Goal: Information Seeking & Learning: Learn about a topic

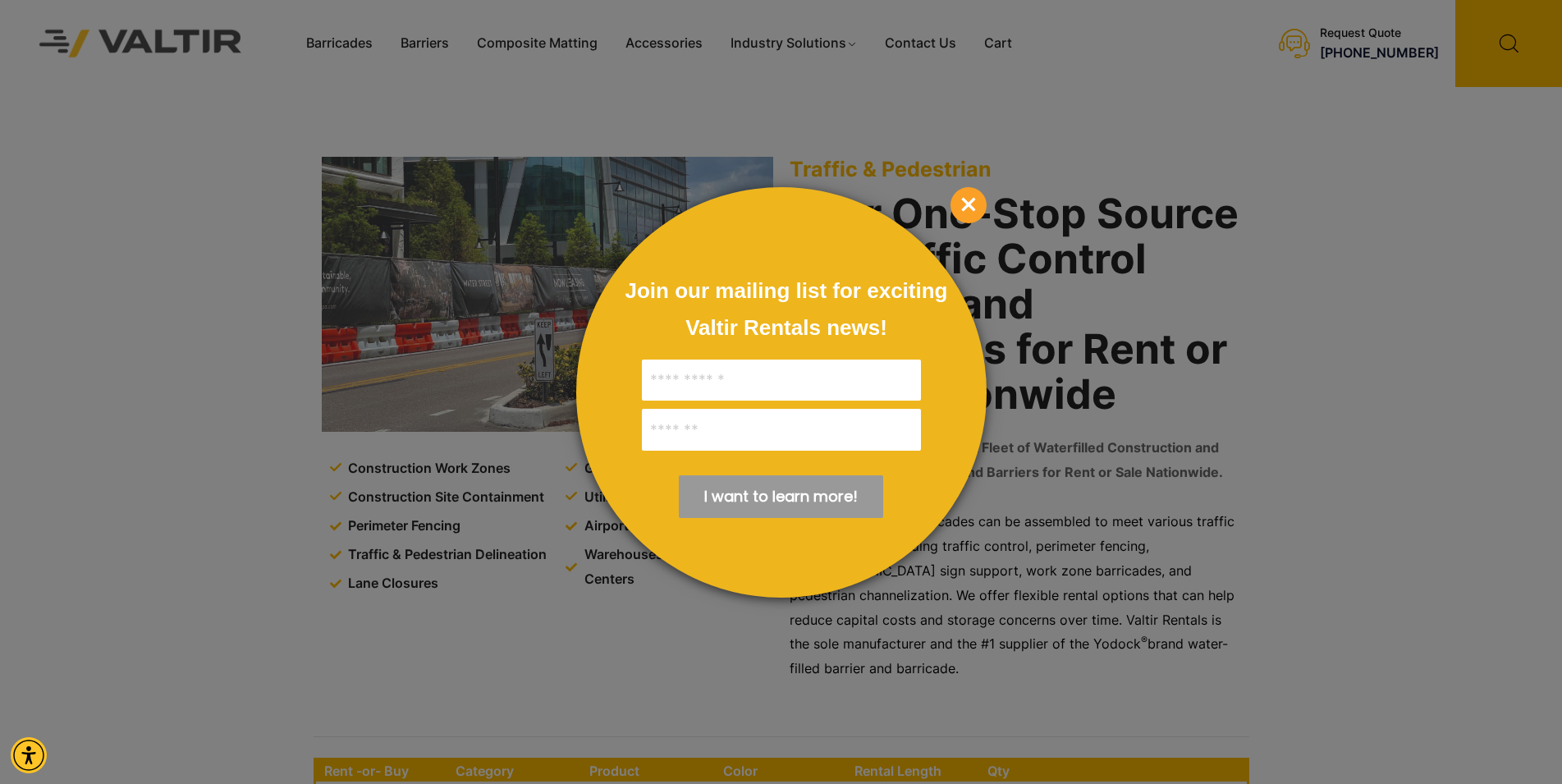
click at [443, 50] on div at bounding box center [781, 392] width 1562 height 784
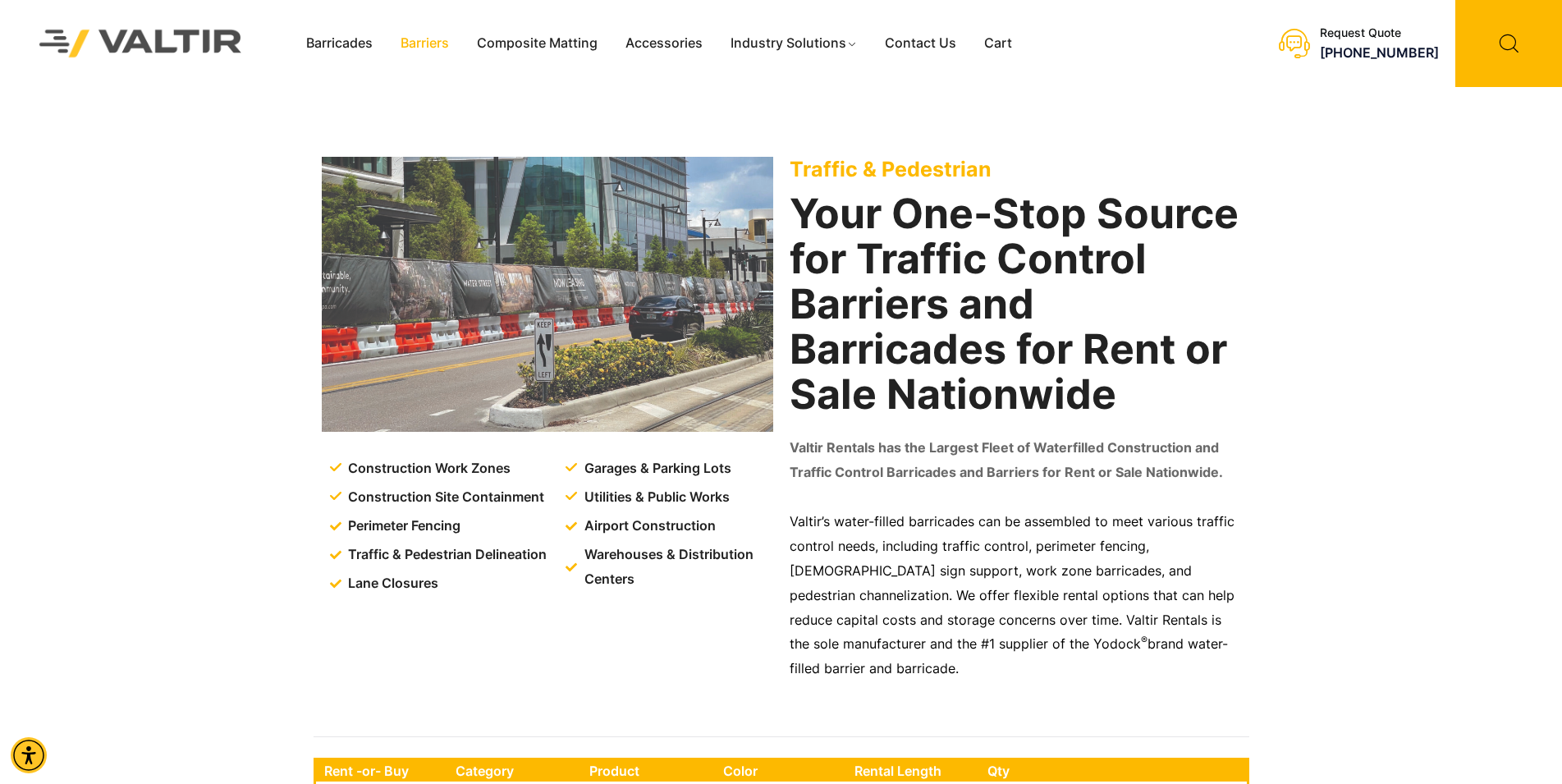
click at [424, 51] on link "Barriers" at bounding box center [424, 43] width 76 height 24
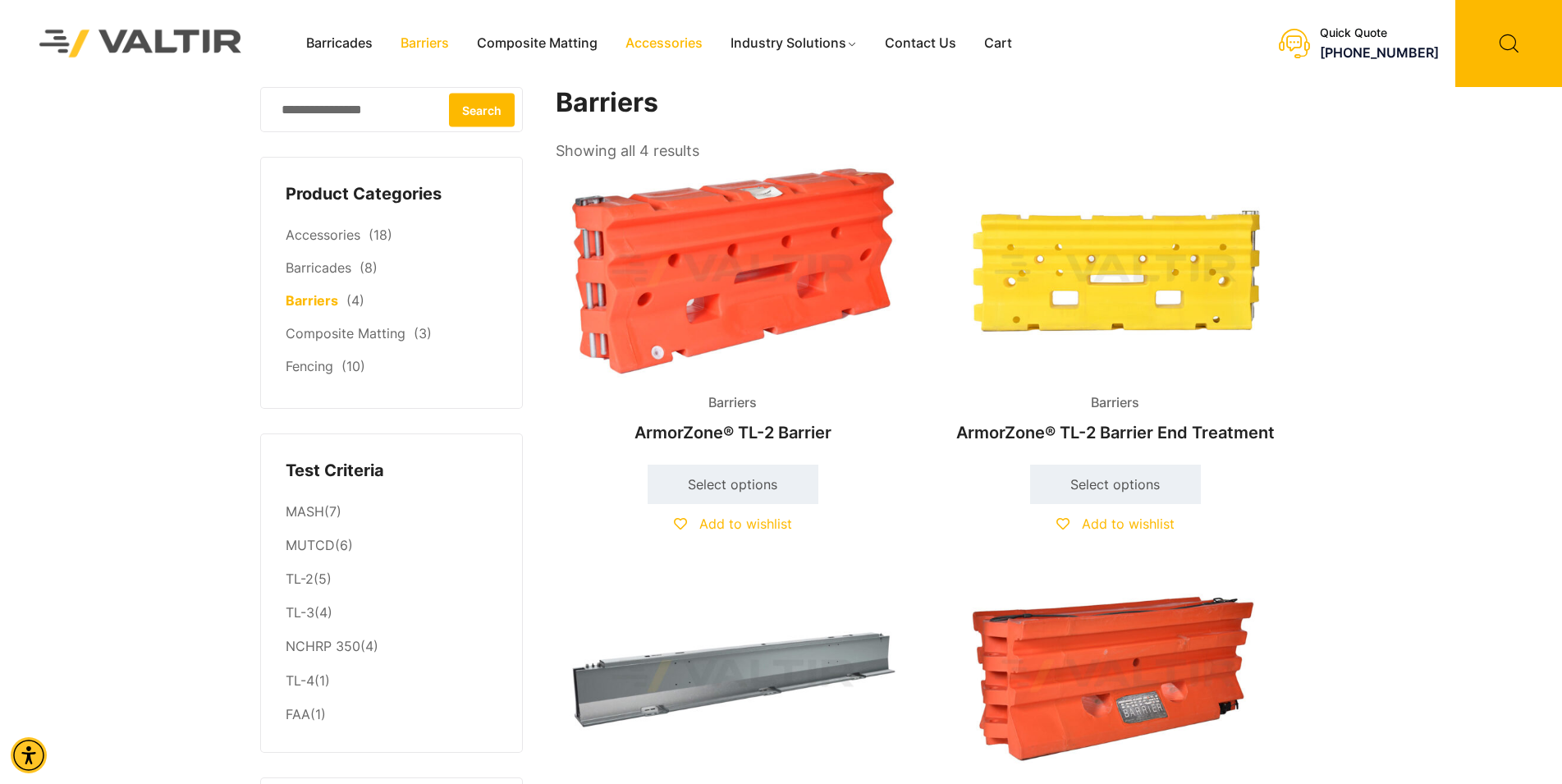
click at [668, 53] on link "Accessories" at bounding box center [664, 43] width 105 height 24
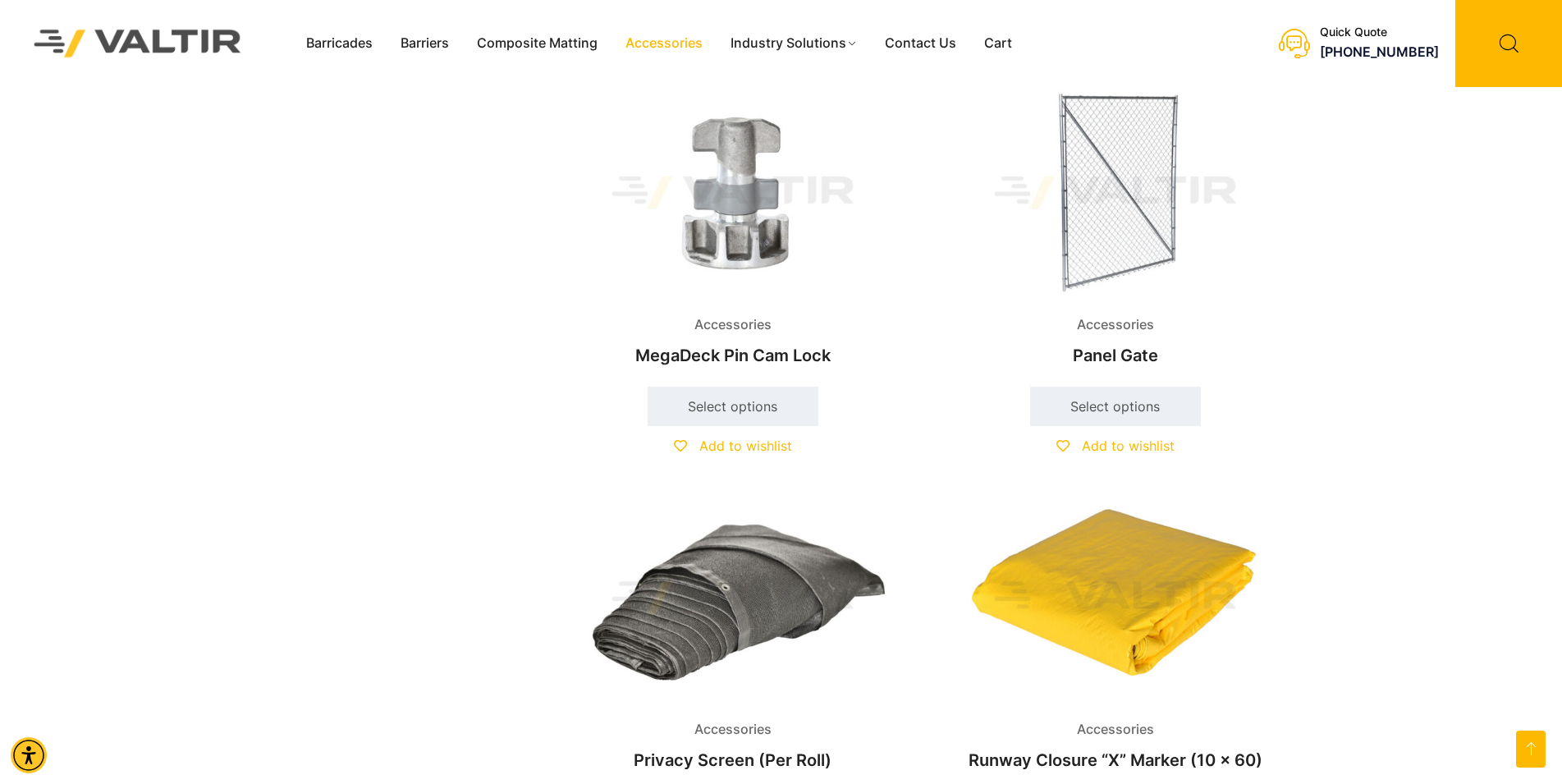
scroll to position [1599, 0]
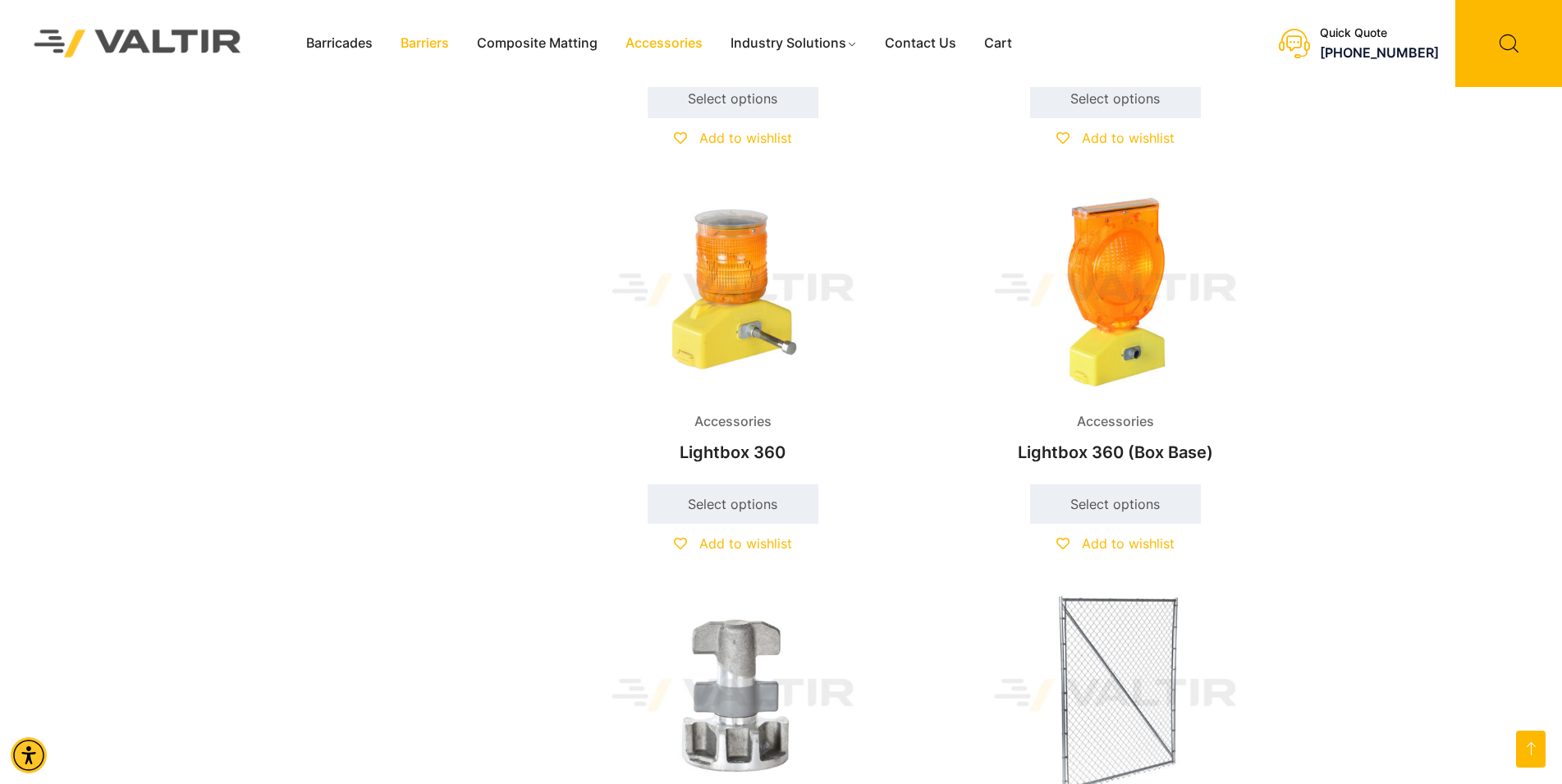
click at [416, 49] on link "Barriers" at bounding box center [424, 43] width 76 height 24
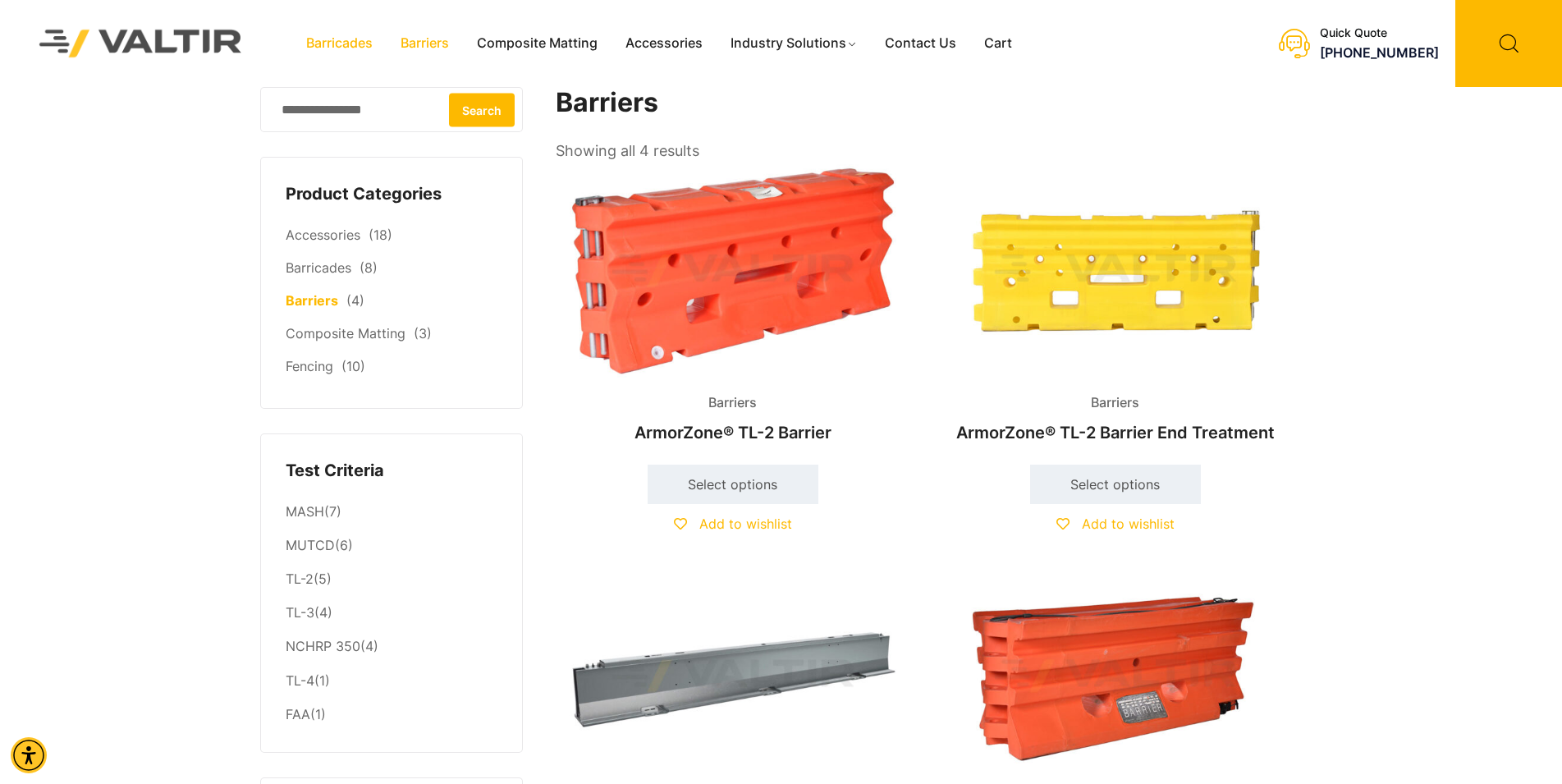
click at [365, 44] on link "Barricades" at bounding box center [339, 43] width 95 height 24
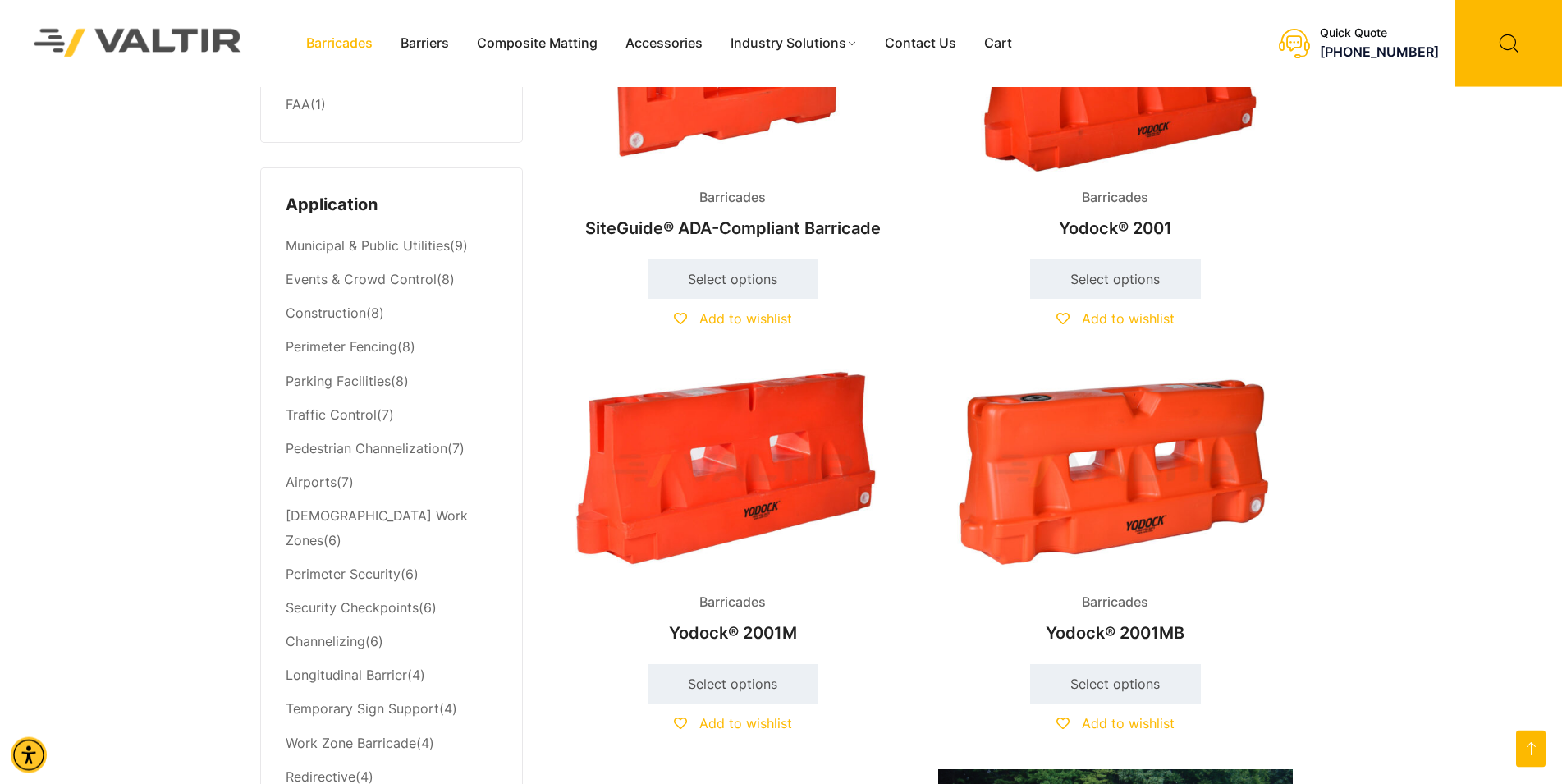
scroll to position [586, 0]
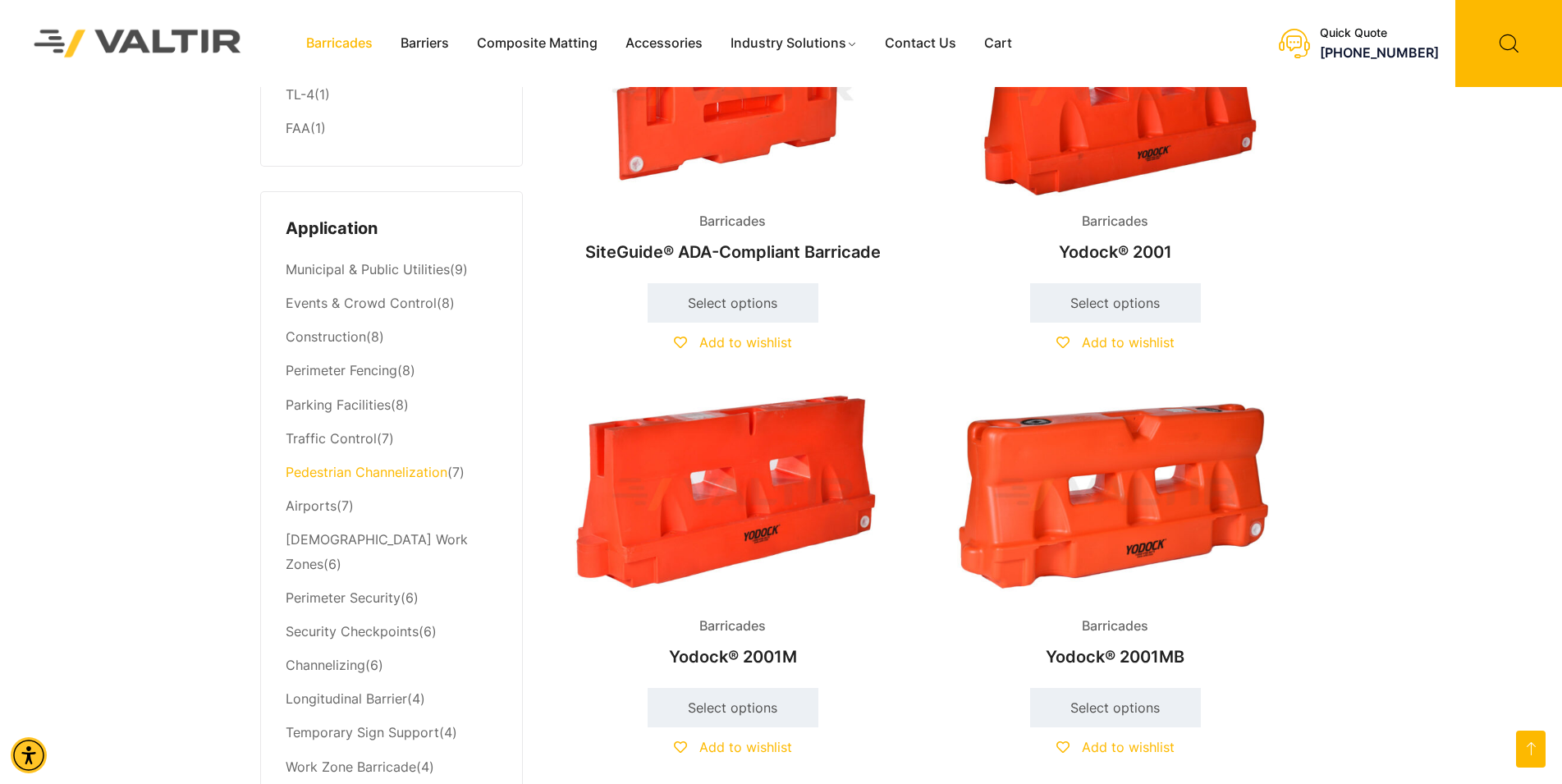
click at [431, 470] on link "Pedestrian Channelization" at bounding box center [367, 472] width 162 height 17
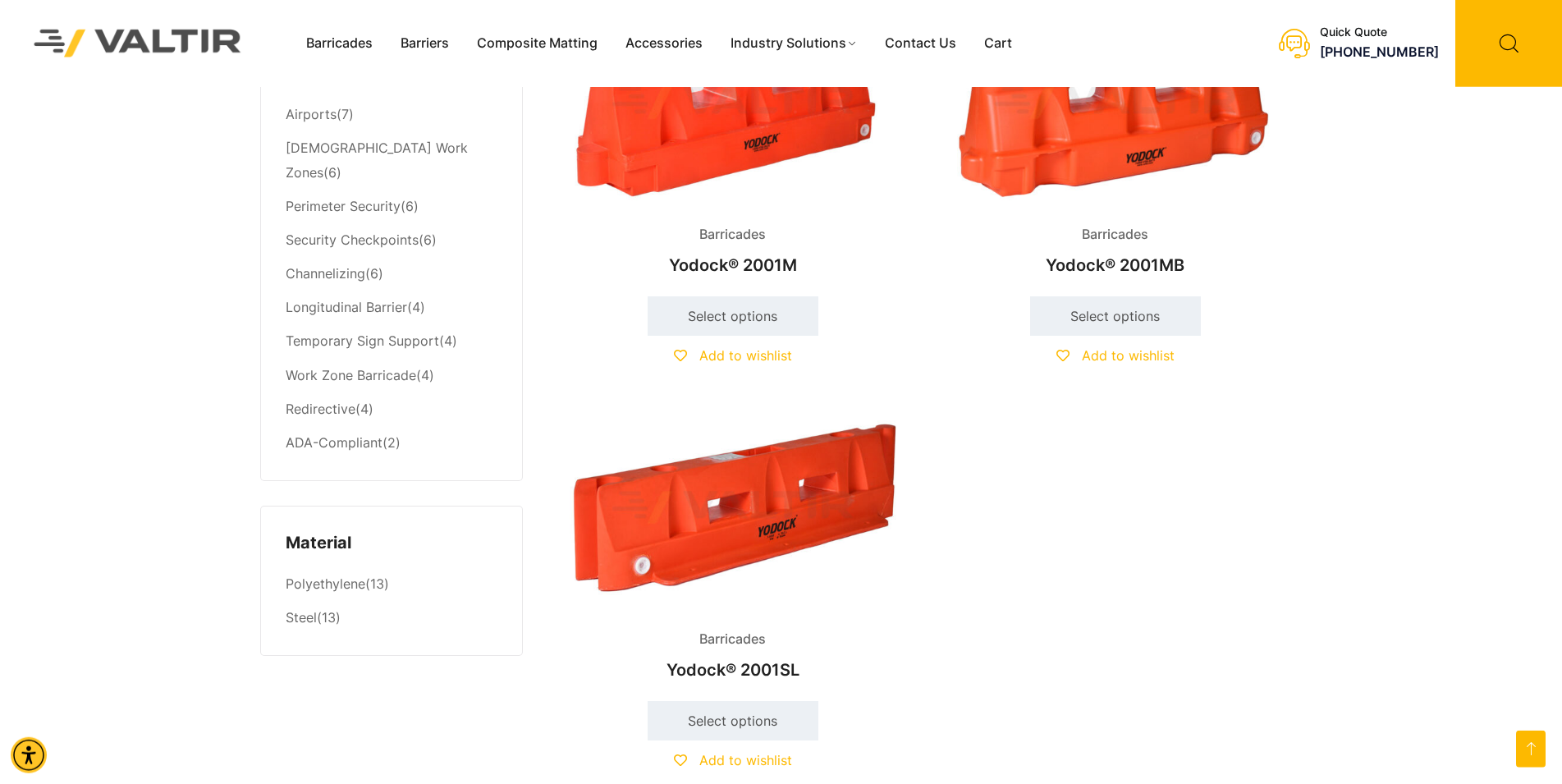
scroll to position [837, 0]
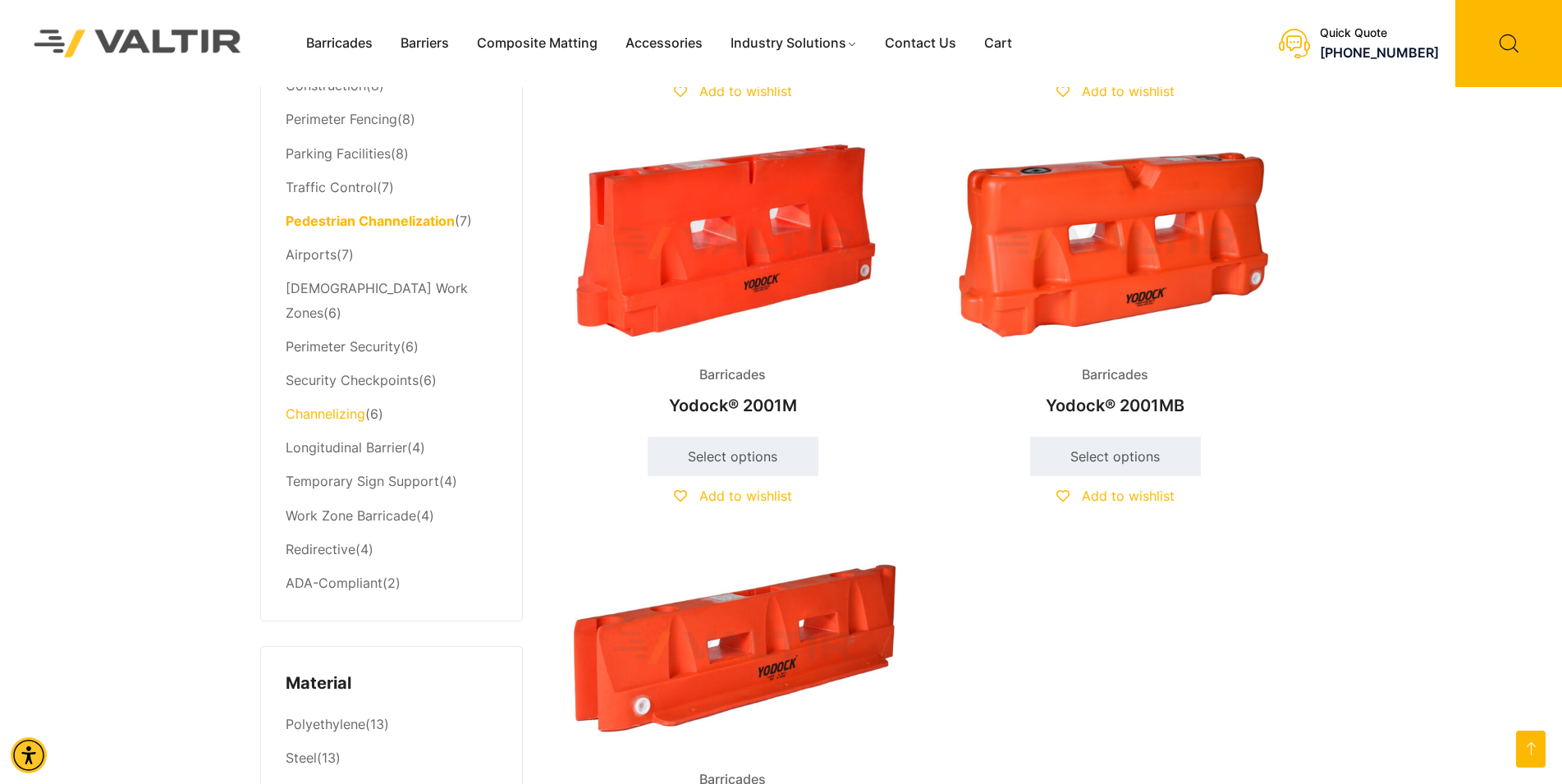
click at [352, 405] on link "Channelizing" at bounding box center [325, 413] width 80 height 17
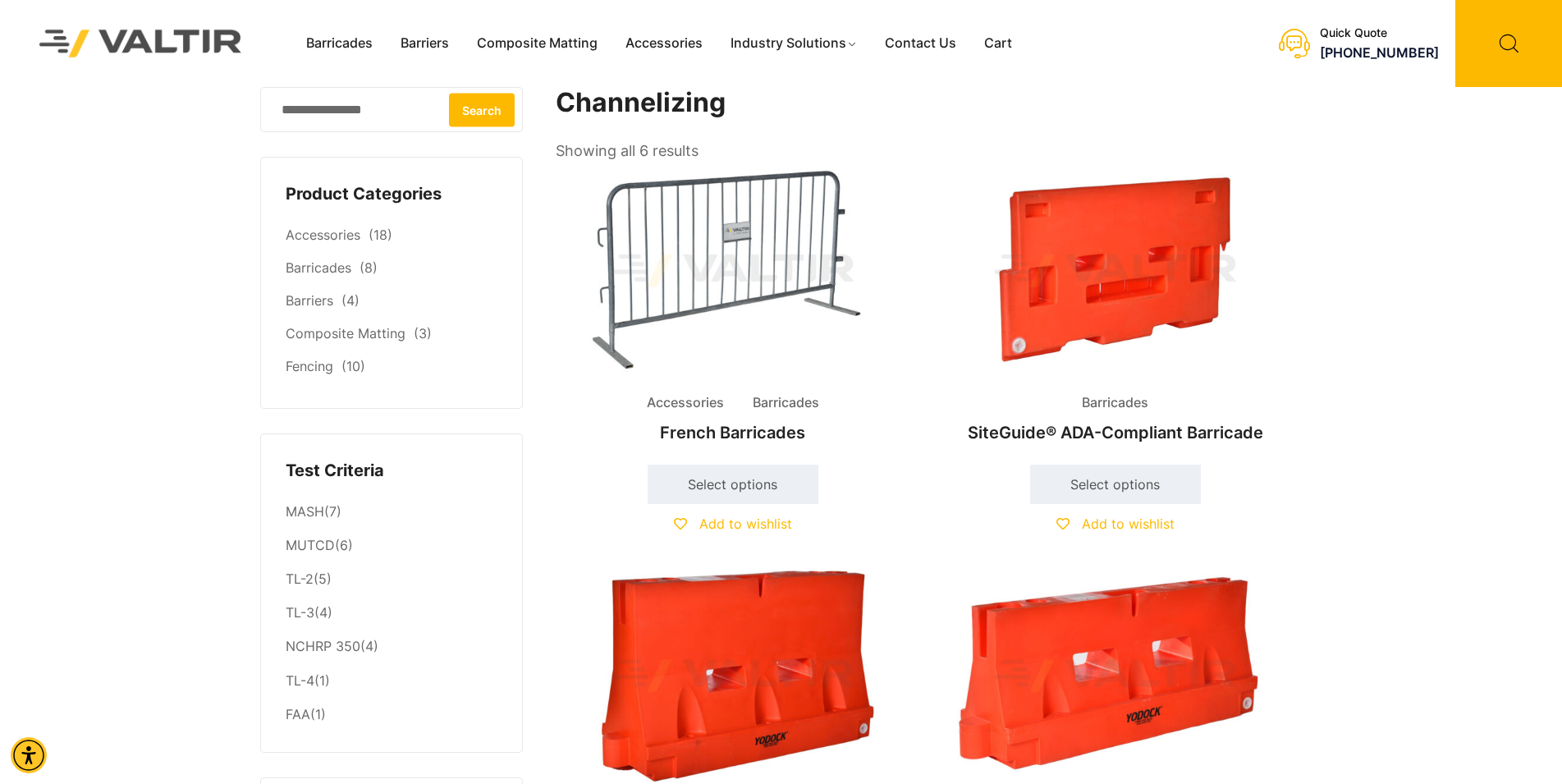
click at [299, 107] on input "Search for:" at bounding box center [391, 110] width 263 height 45
type input "********"
click at [449, 93] on button "Search" at bounding box center [482, 110] width 65 height 34
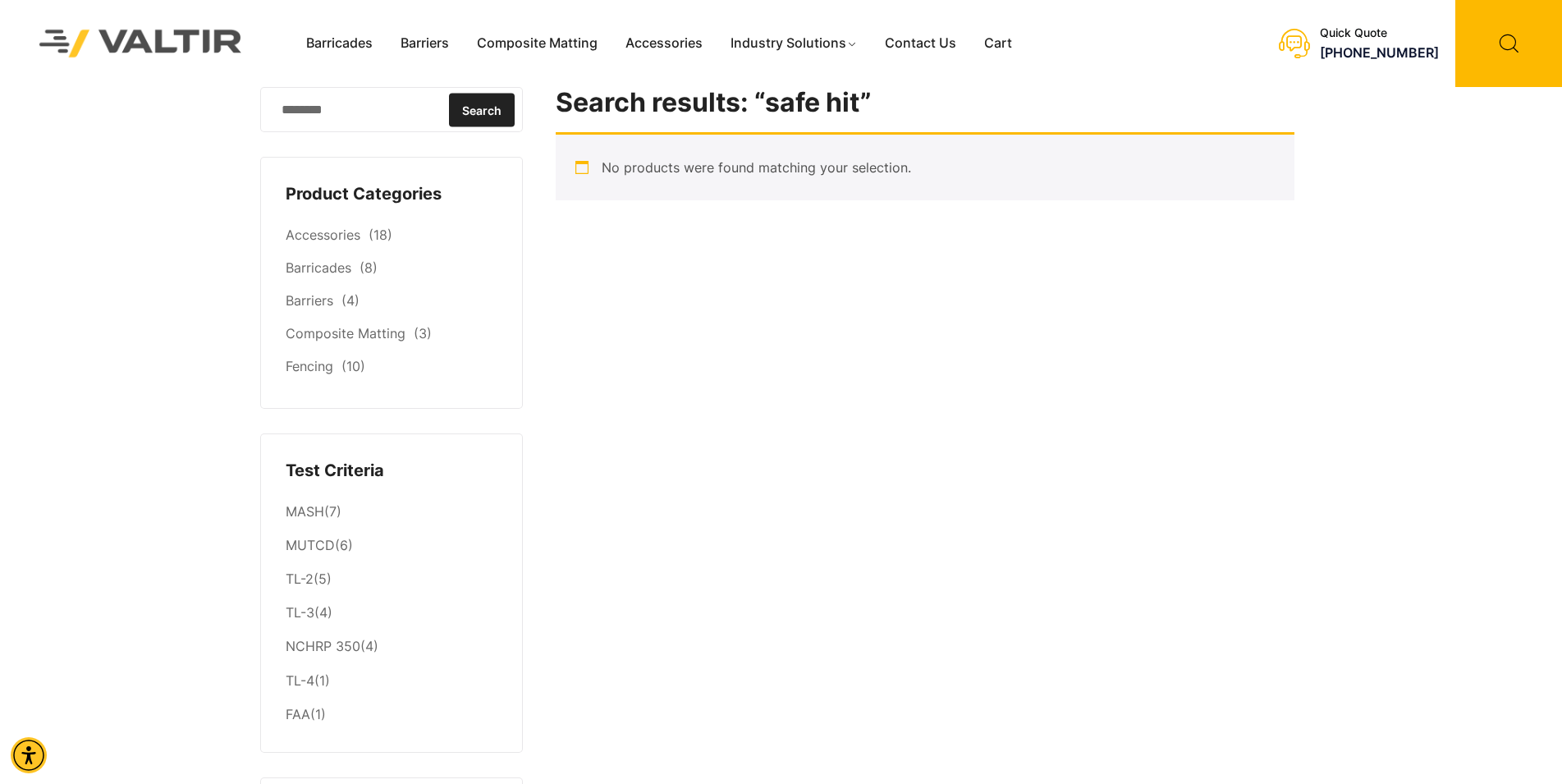
click at [486, 115] on button "Search" at bounding box center [482, 110] width 65 height 34
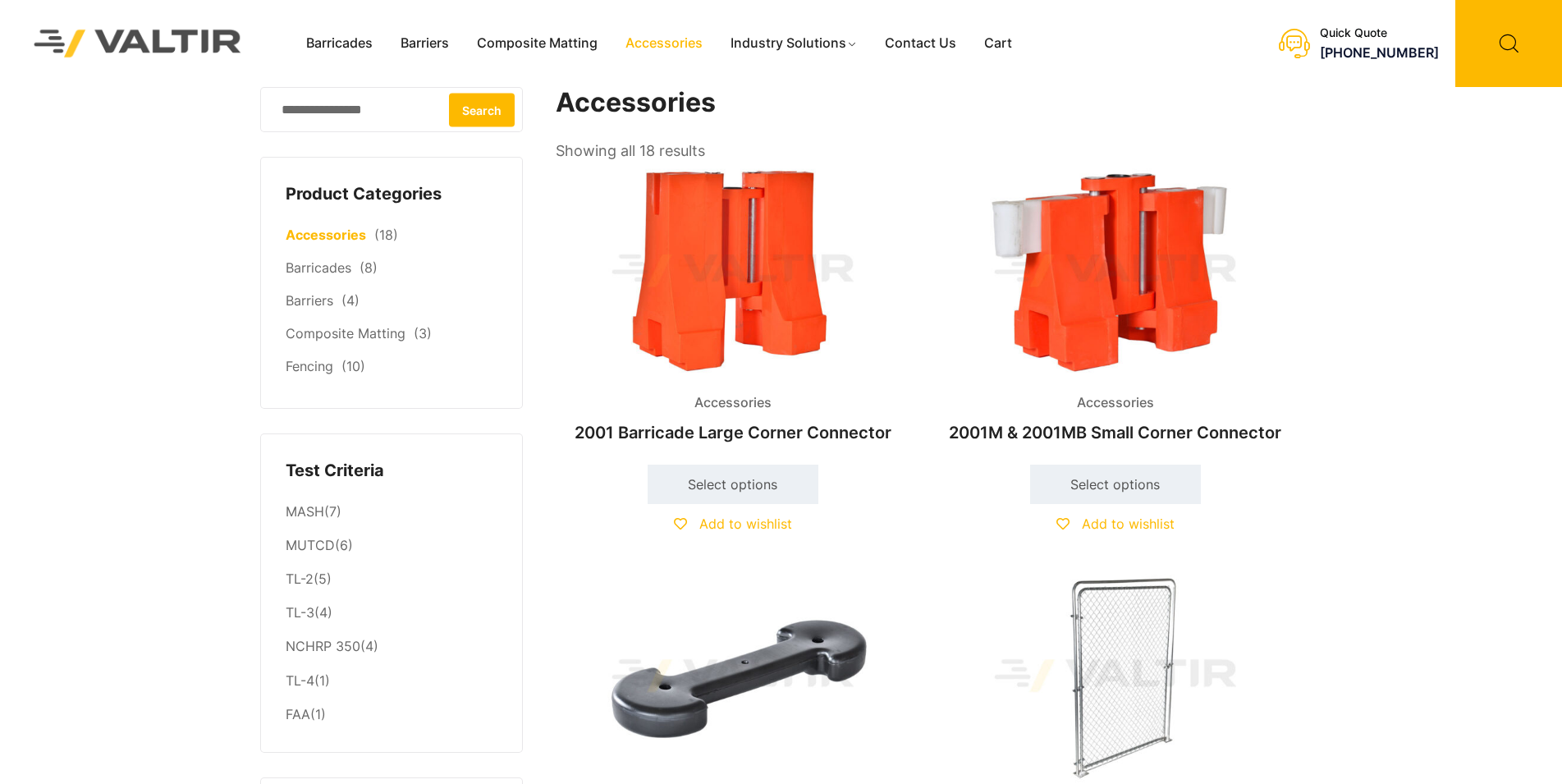
scroll to position [1599, 0]
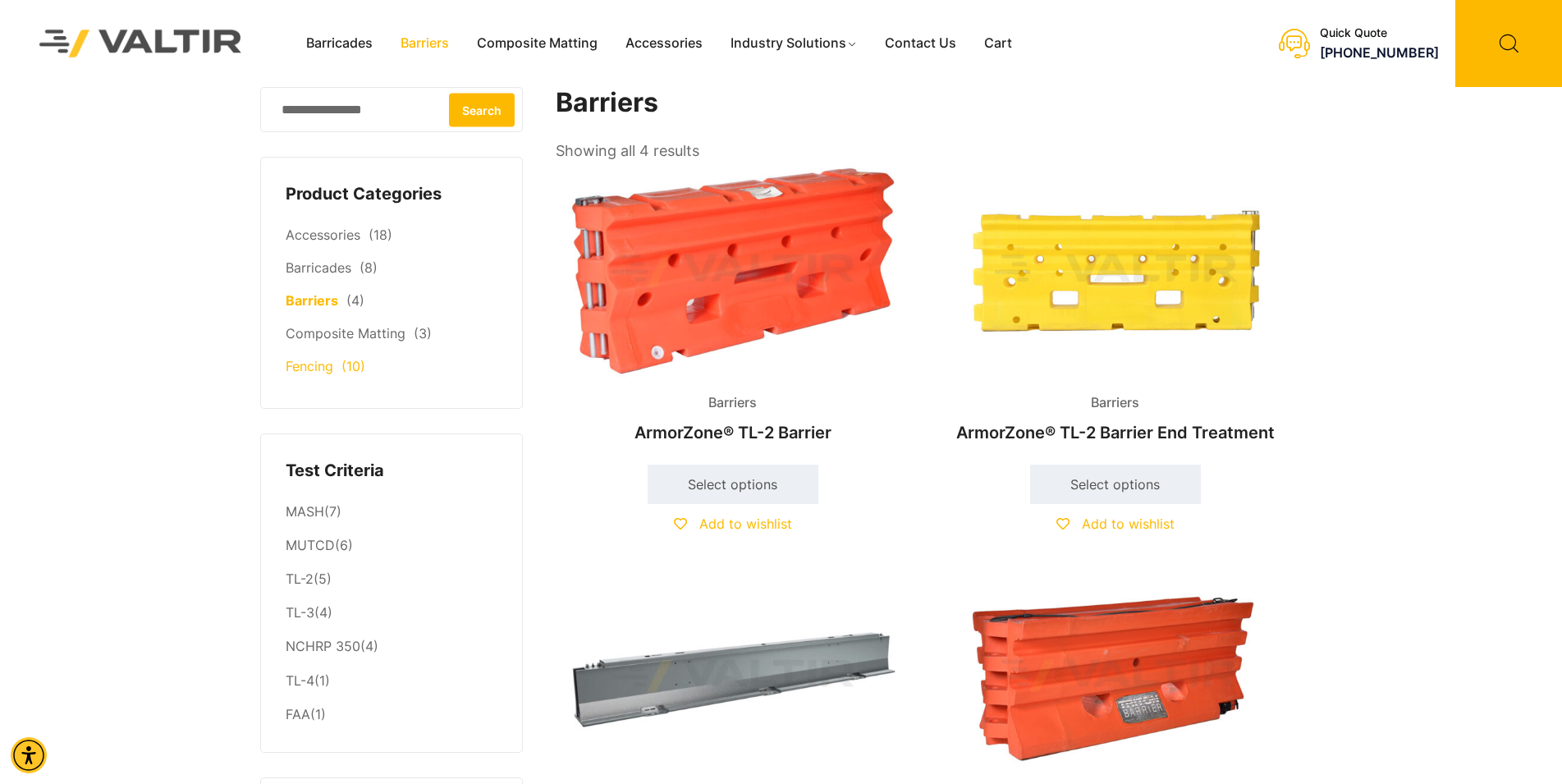
click at [299, 369] on link "Fencing" at bounding box center [310, 366] width 48 height 17
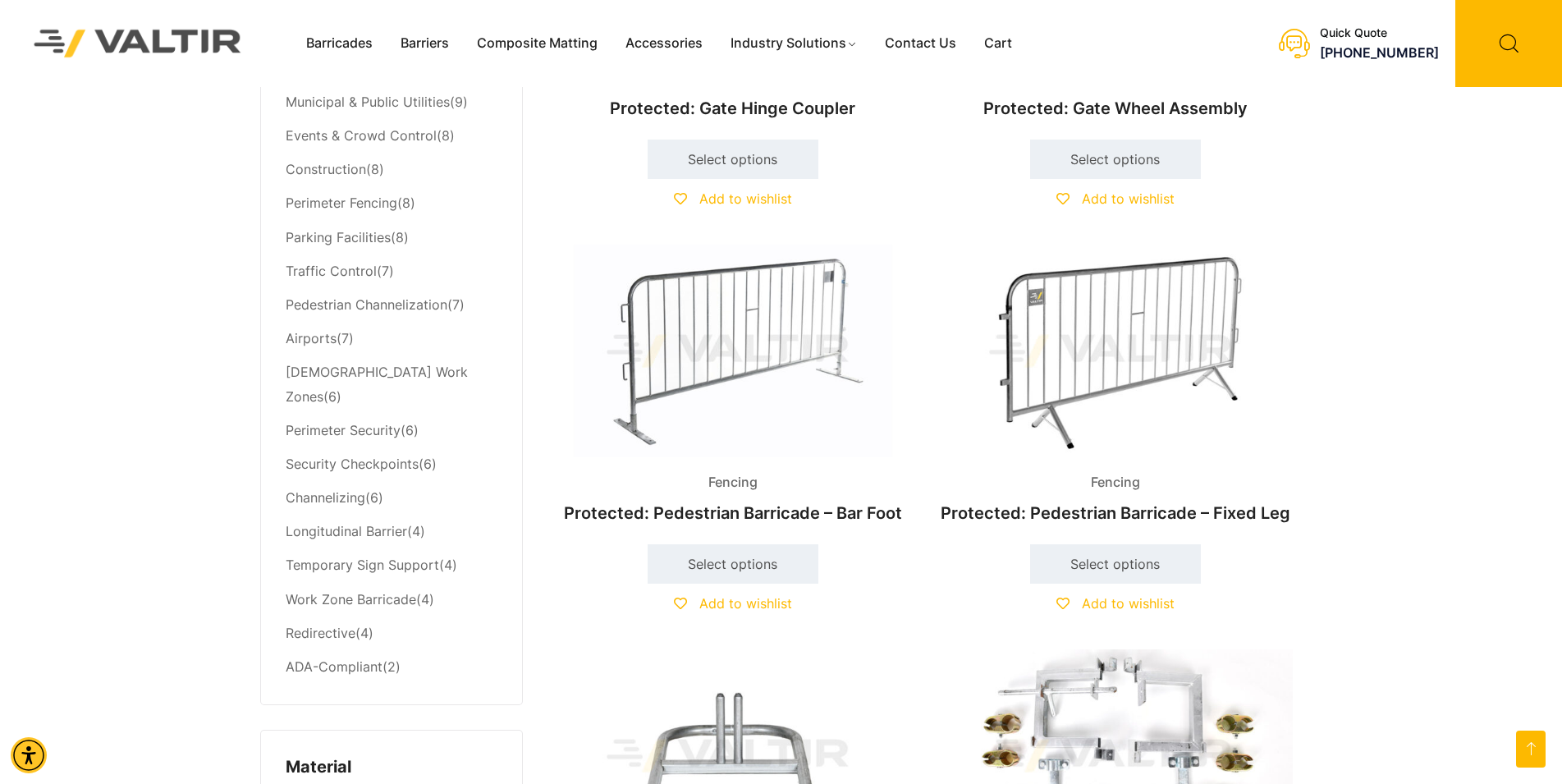
scroll to position [251, 0]
